Goal: Task Accomplishment & Management: Use online tool/utility

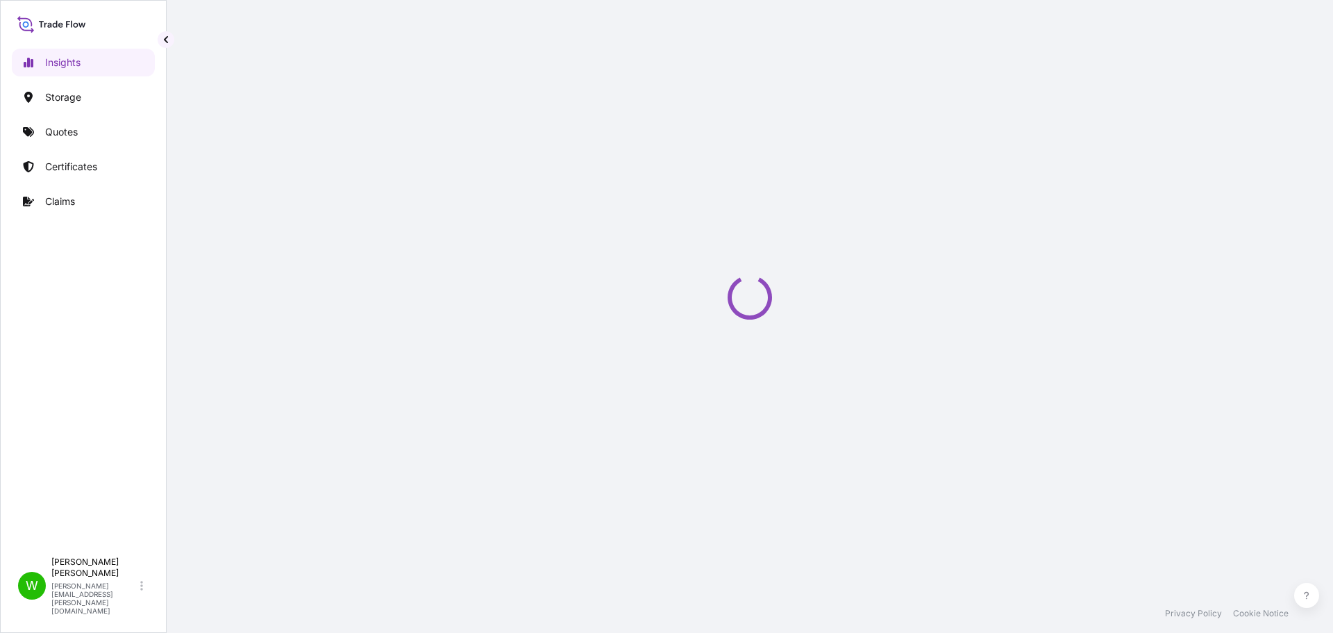
select select "2025"
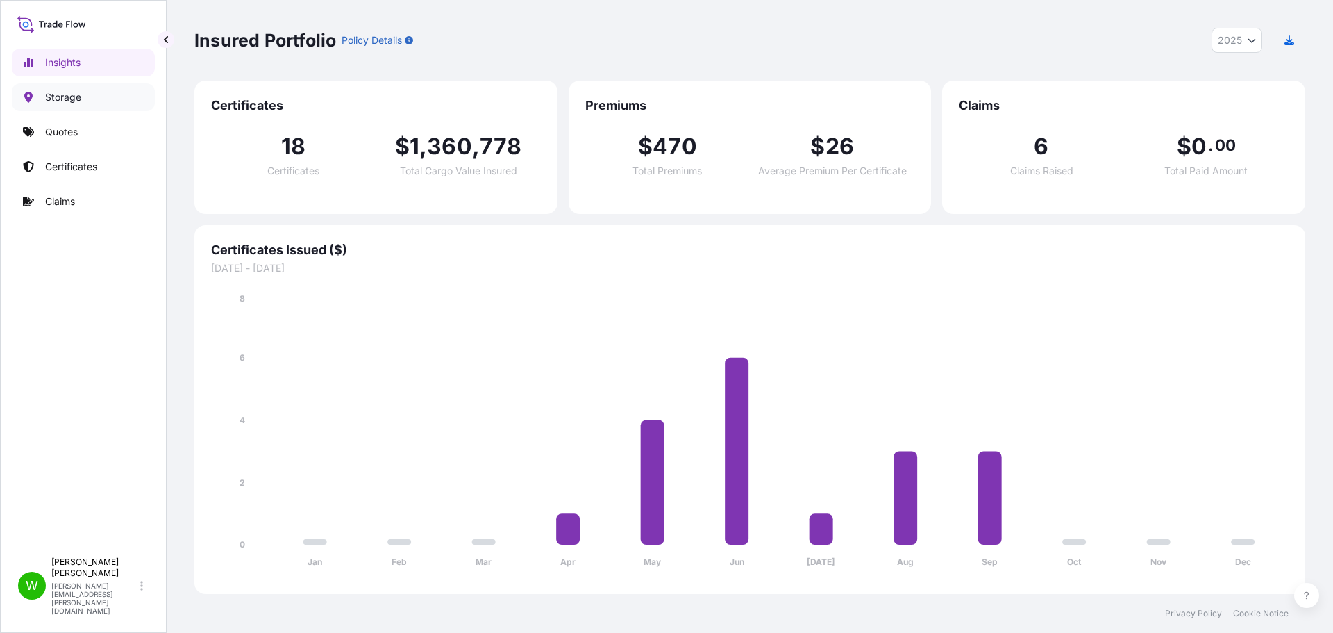
click at [83, 99] on link "Storage" at bounding box center [83, 97] width 143 height 28
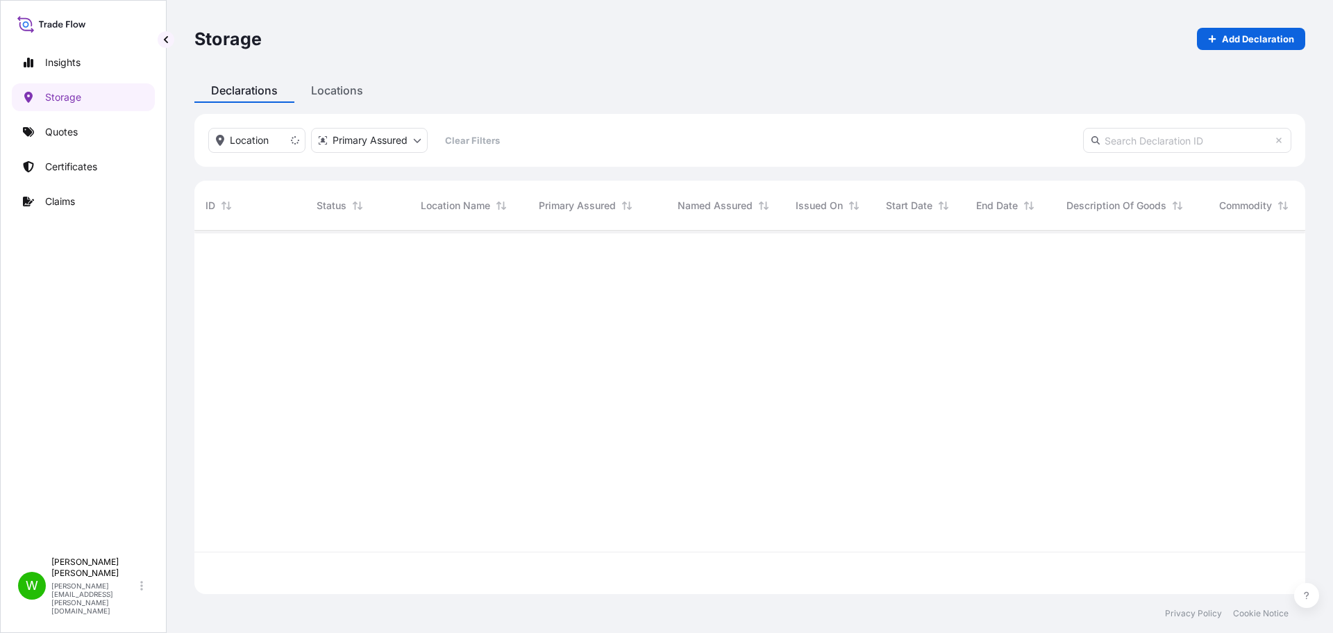
scroll to position [403, 1100]
click at [78, 166] on p "Certificates" at bounding box center [71, 167] width 52 height 14
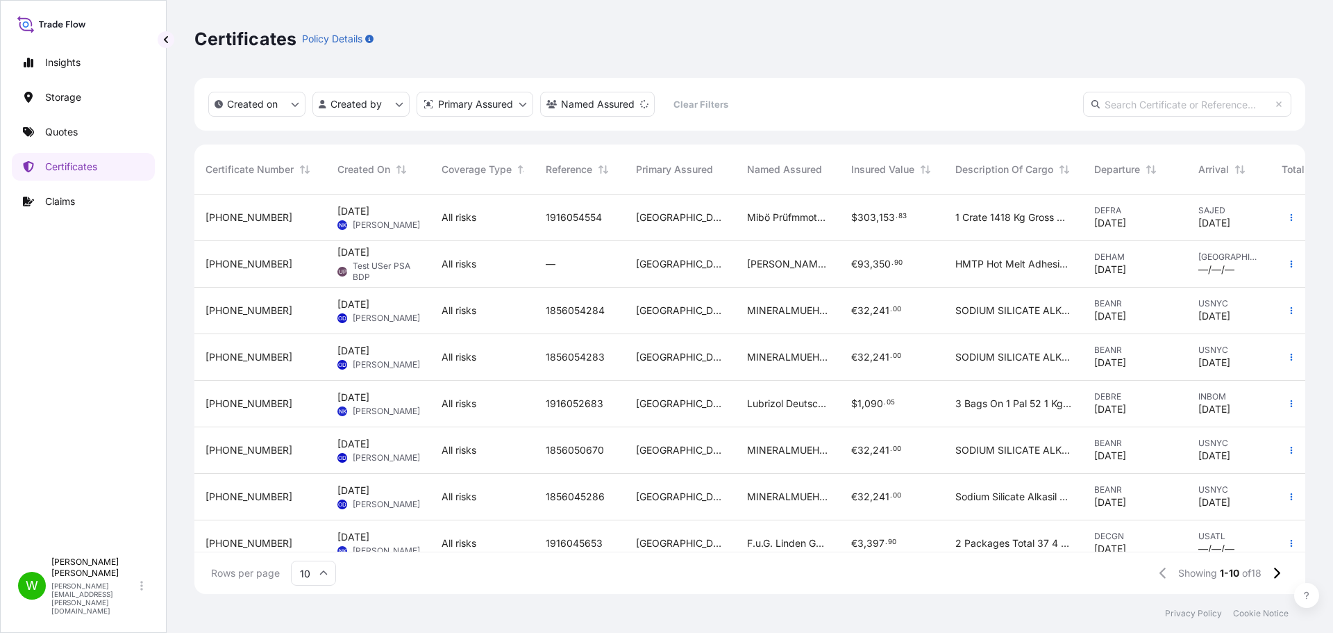
click at [382, 231] on span "[PERSON_NAME]" at bounding box center [386, 224] width 67 height 11
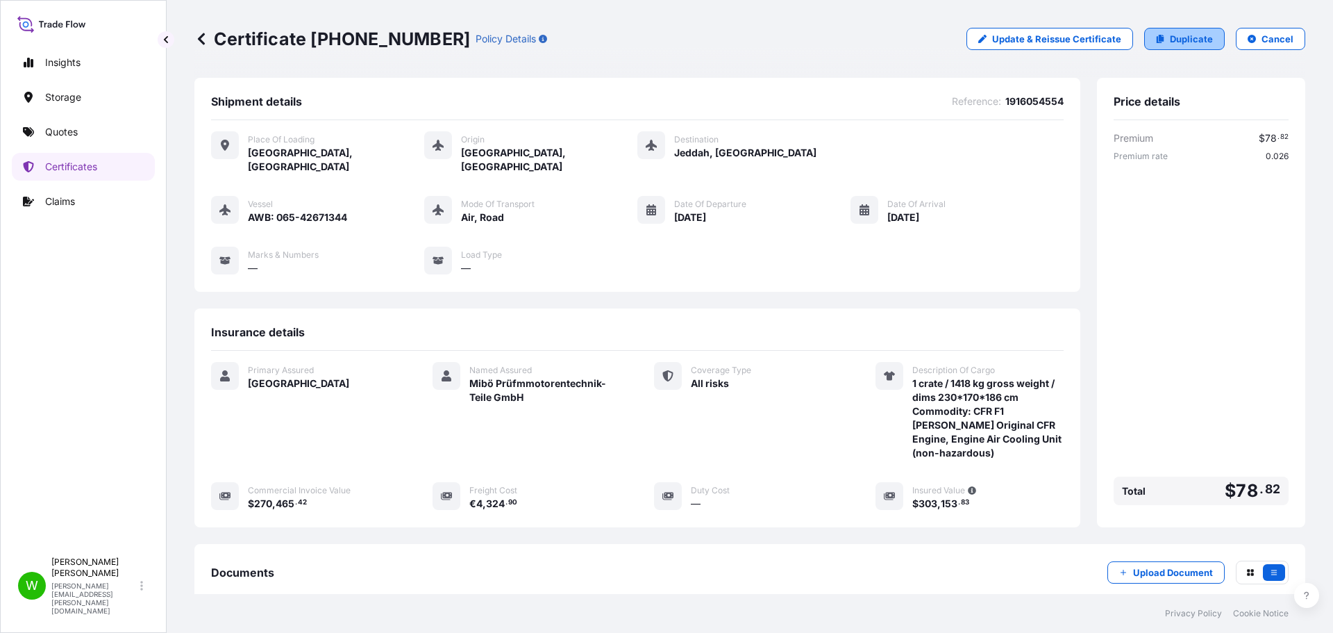
click at [1170, 38] on p "Duplicate" at bounding box center [1191, 39] width 43 height 14
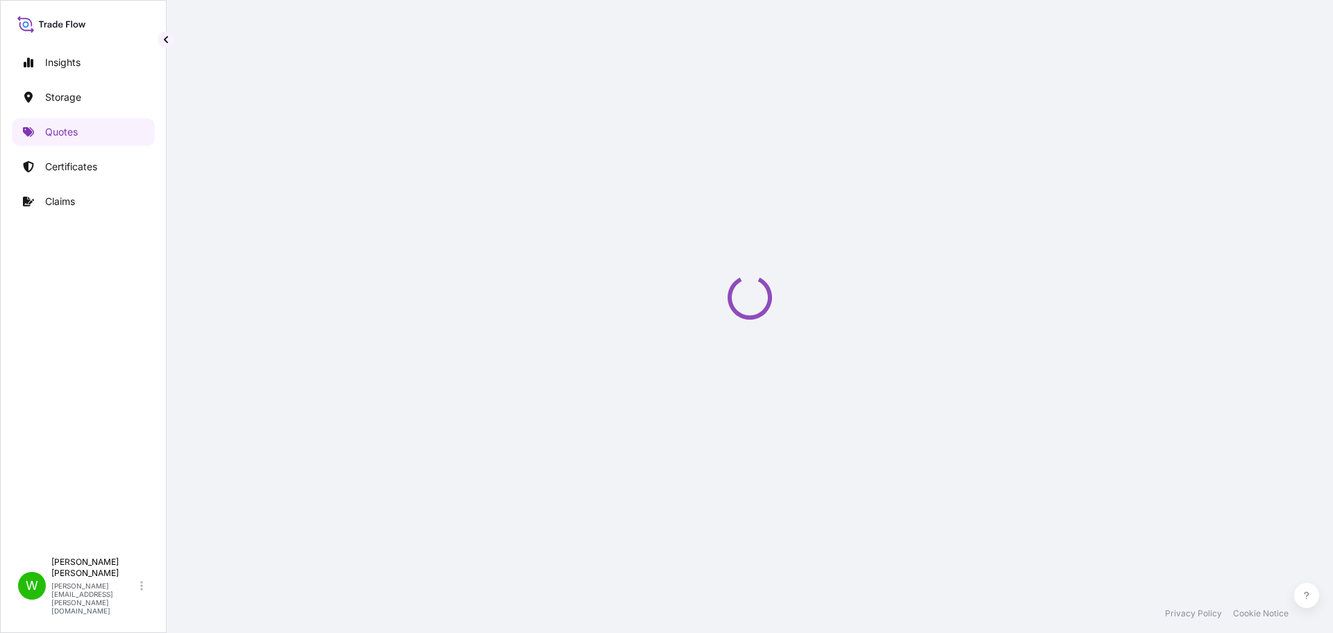
select select "Road / [GEOGRAPHIC_DATA]"
select select "Air"
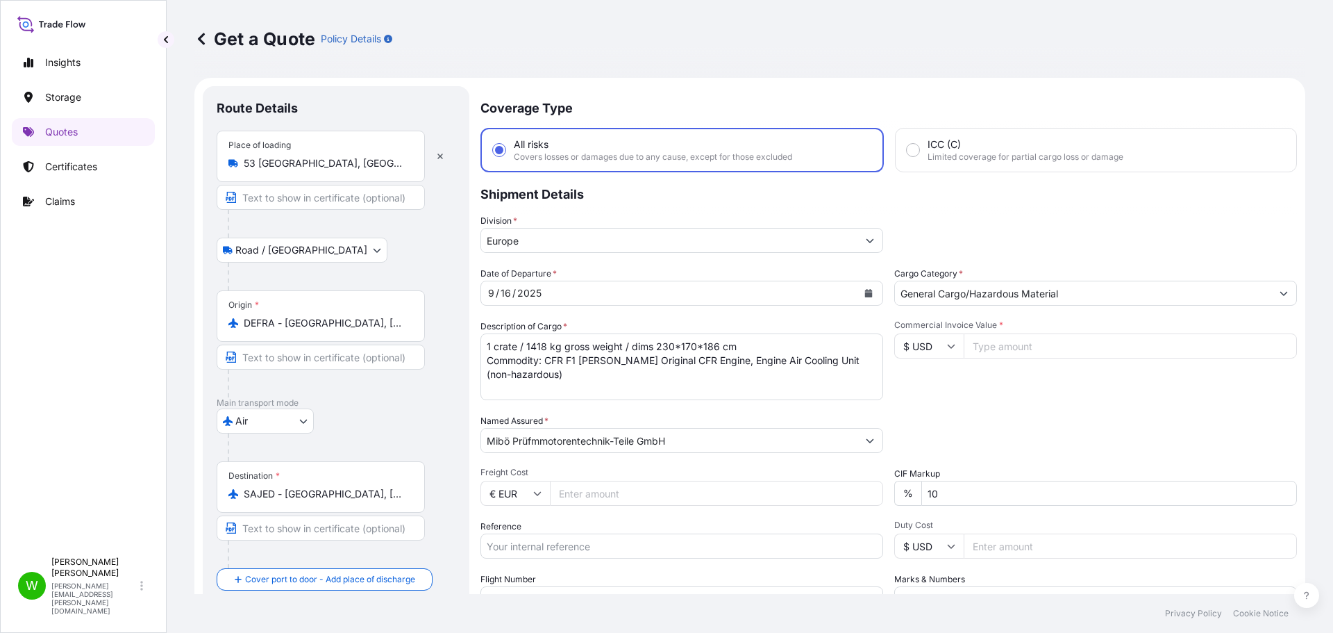
drag, startPoint x: 656, startPoint y: 239, endPoint x: 697, endPoint y: 228, distance: 42.4
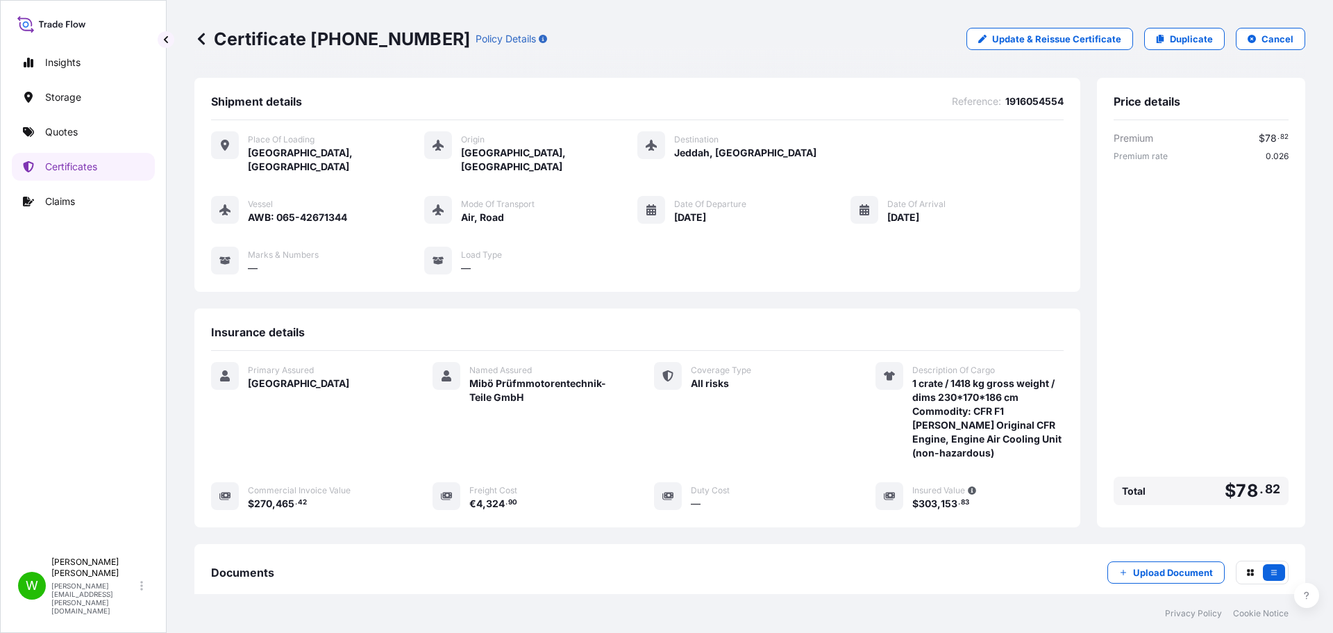
drag, startPoint x: 894, startPoint y: 231, endPoint x: 898, endPoint y: 221, distance: 10.6
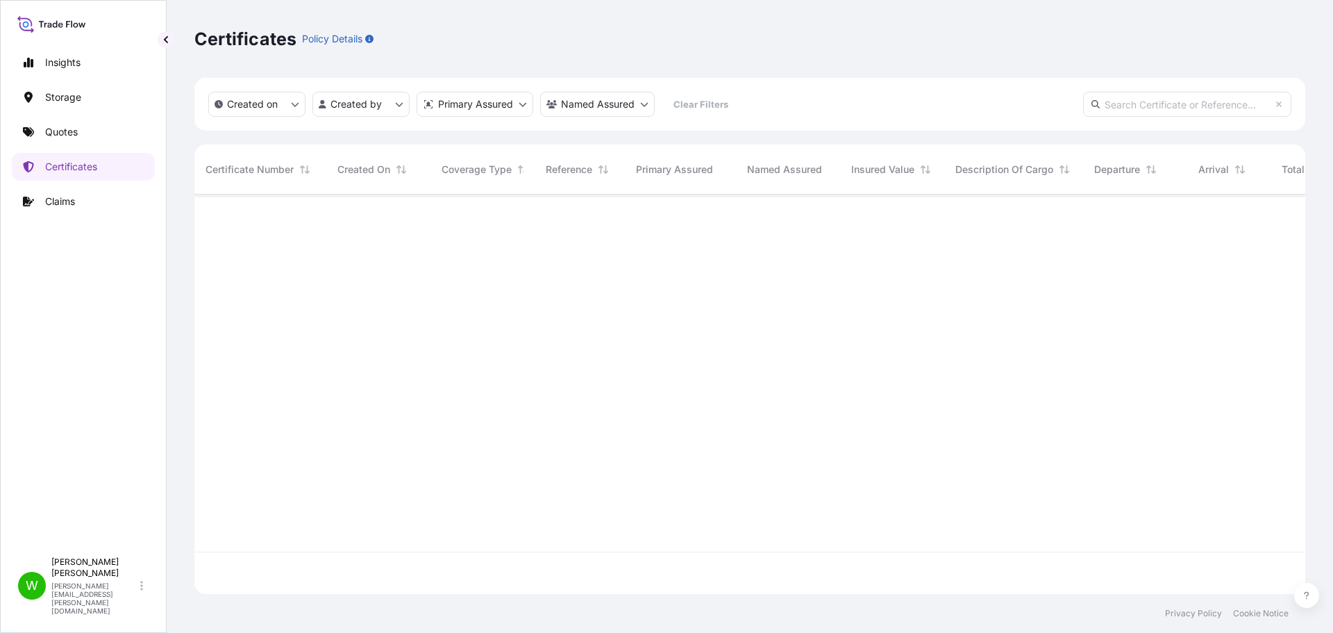
scroll to position [396, 1100]
click at [790, 44] on div "Certificates Policy Details" at bounding box center [749, 39] width 1111 height 22
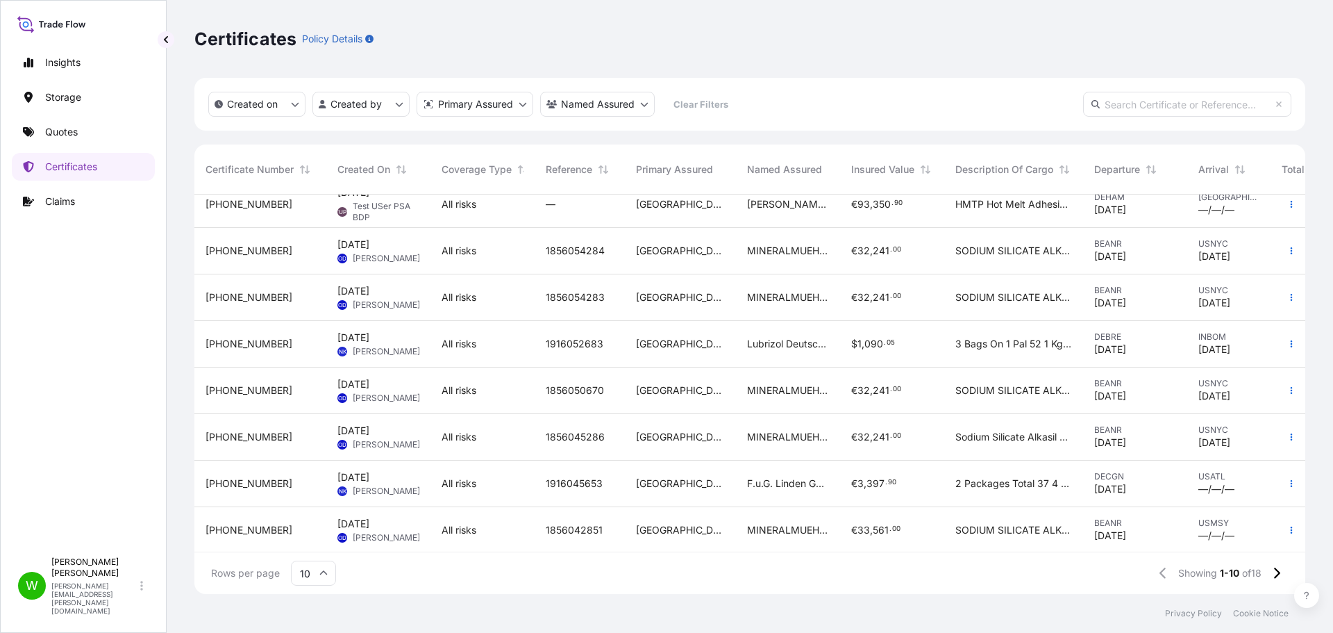
scroll to position [119, 0]
drag, startPoint x: 888, startPoint y: 66, endPoint x: 920, endPoint y: 0, distance: 73.3
click at [891, 58] on div "Certificates Policy Details" at bounding box center [749, 39] width 1111 height 78
